Goal: Information Seeking & Learning: Learn about a topic

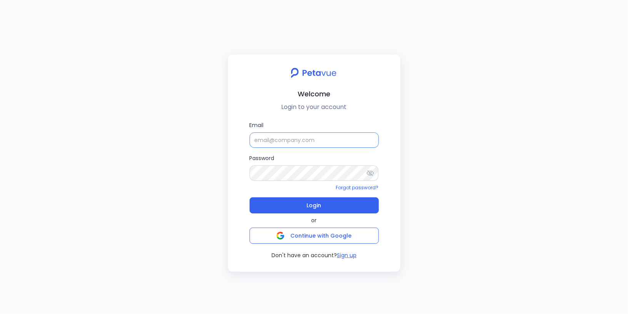
click at [282, 143] on input "Email" at bounding box center [313, 140] width 129 height 15
type input "ijas+sp@petavue.com"
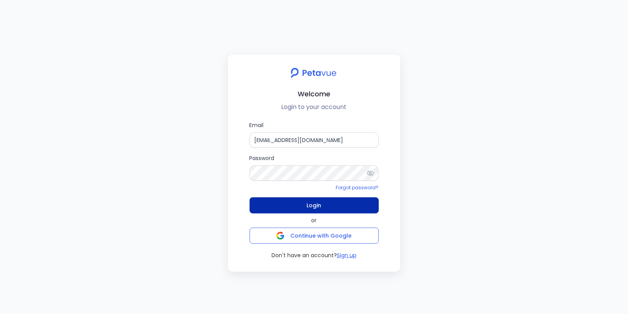
click at [312, 205] on span "Login" at bounding box center [314, 205] width 15 height 11
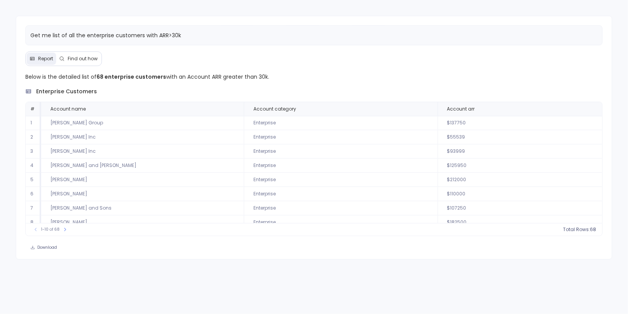
click at [83, 58] on span "Find out how" at bounding box center [83, 59] width 30 height 6
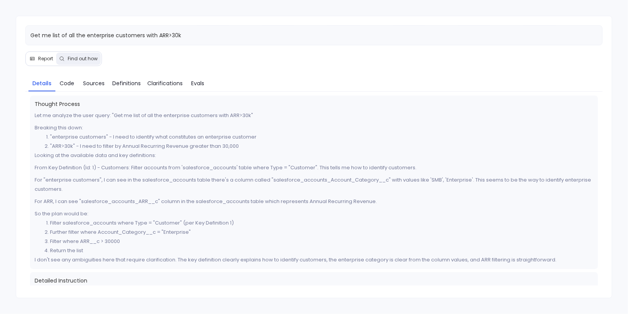
click at [43, 57] on span "Report" at bounding box center [45, 59] width 15 height 6
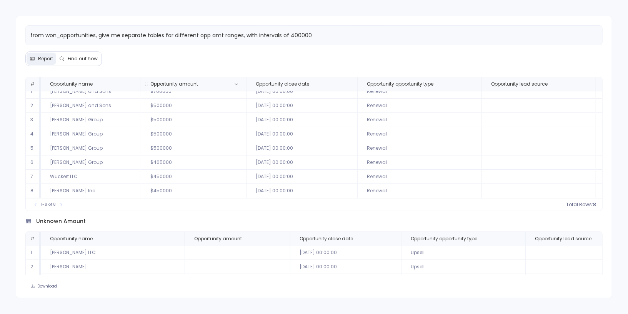
scroll to position [351, 0]
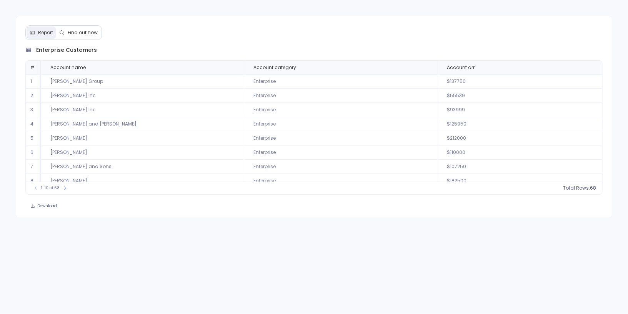
click at [83, 30] on span "Find out how" at bounding box center [83, 33] width 30 height 6
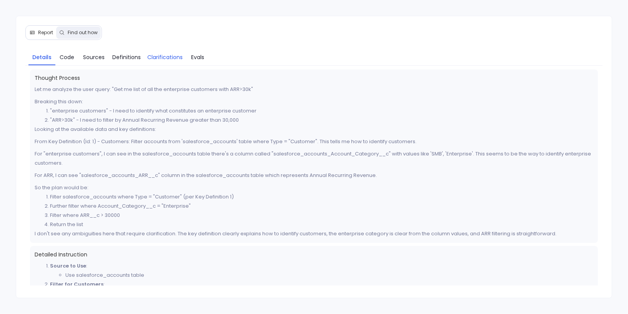
click at [147, 60] on span "Clarifications" at bounding box center [164, 57] width 35 height 8
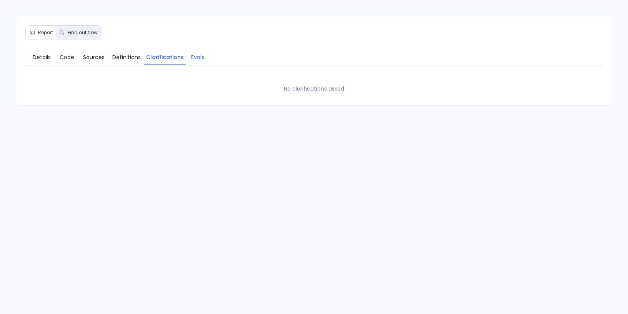
click at [202, 59] on span "Evals" at bounding box center [197, 57] width 13 height 8
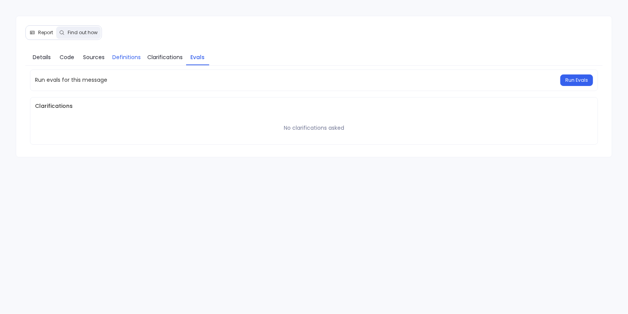
click at [139, 58] on span "Definitions" at bounding box center [126, 57] width 28 height 8
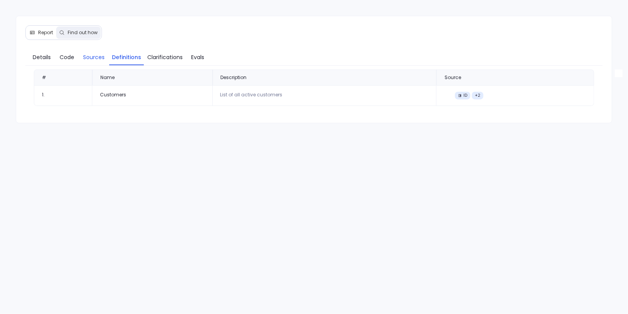
click at [88, 59] on span "Sources" at bounding box center [94, 57] width 22 height 8
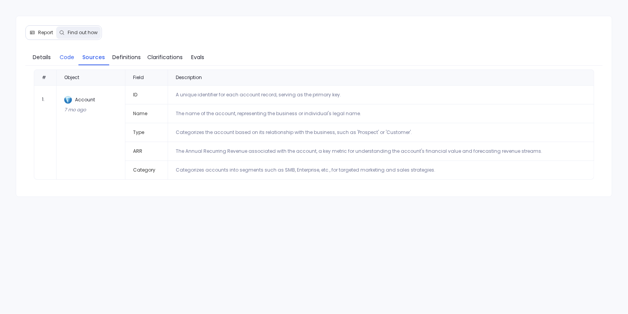
click at [60, 58] on span "Code" at bounding box center [67, 57] width 15 height 8
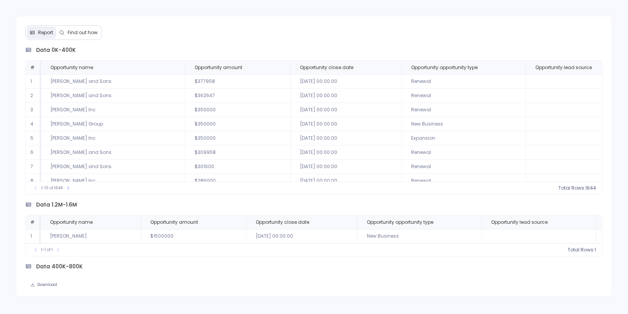
click at [90, 35] on span "Find out how" at bounding box center [83, 33] width 30 height 6
